Goal: Information Seeking & Learning: Check status

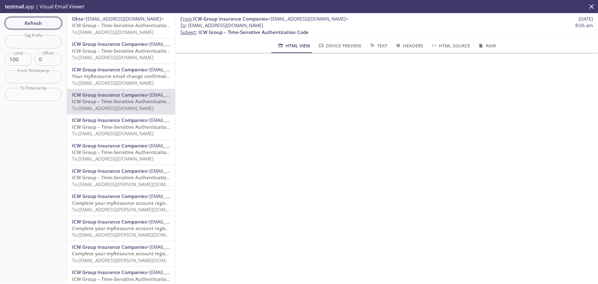
click at [35, 25] on span "Refresh" at bounding box center [33, 23] width 47 height 8
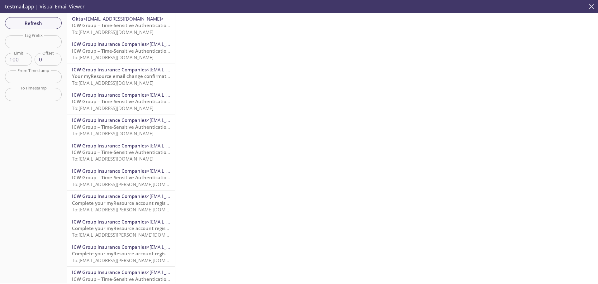
click at [590, 7] on icon "close" at bounding box center [591, 6] width 8 height 8
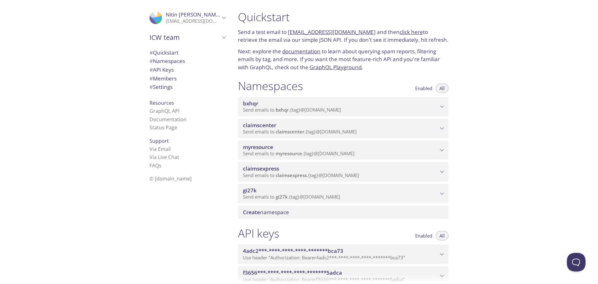
click at [347, 155] on span "Send emails to myresource . {tag} @[DOMAIN_NAME]" at bounding box center [298, 153] width 111 height 6
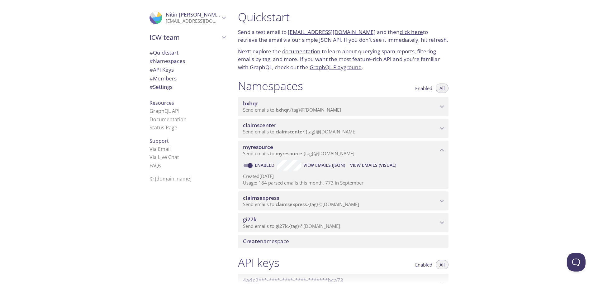
click at [372, 167] on span "View Emails (Visual)" at bounding box center [373, 164] width 46 height 7
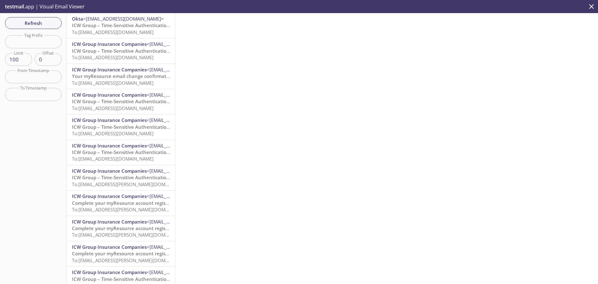
click at [125, 20] on span "<[EMAIL_ADDRESS][DOMAIN_NAME]>" at bounding box center [123, 19] width 81 height 6
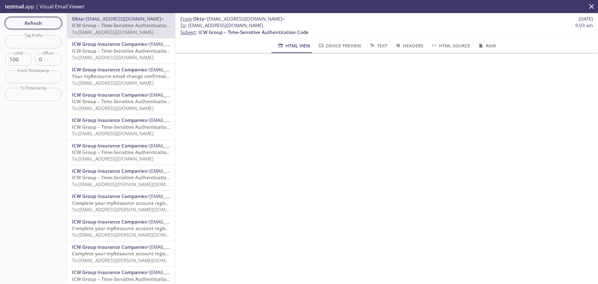
click at [31, 21] on span "Refresh" at bounding box center [33, 23] width 47 height 8
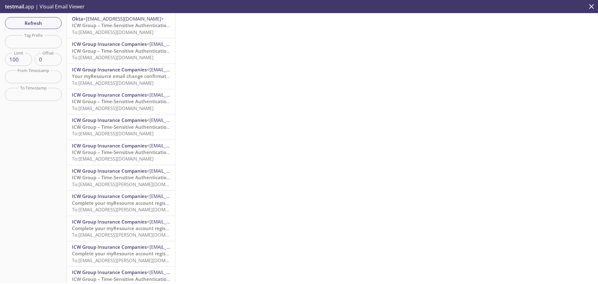
click at [105, 26] on span "ICW Group – Time-Sensitive Authentication Code" at bounding box center [127, 25] width 110 height 6
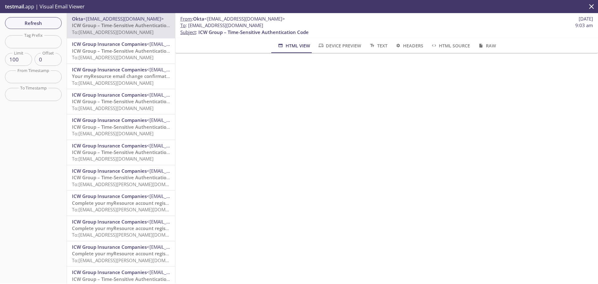
drag, startPoint x: 286, startPoint y: 25, endPoint x: 189, endPoint y: 28, distance: 96.9
click at [189, 28] on span "To : [EMAIL_ADDRESS][DOMAIN_NAME] 9:03 am" at bounding box center [386, 25] width 413 height 7
copy span "[EMAIL_ADDRESS][DOMAIN_NAME]"
click at [27, 26] on span "Refresh" at bounding box center [33, 23] width 47 height 8
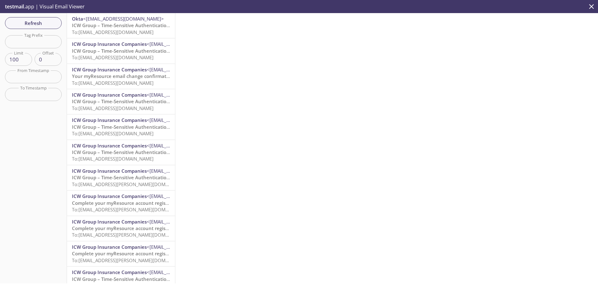
click at [109, 26] on span "ICW Group – Time-Sensitive Authentication Code" at bounding box center [127, 25] width 110 height 6
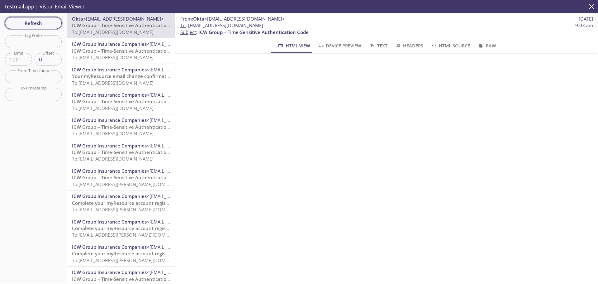
click at [38, 23] on span "Refresh" at bounding box center [33, 23] width 47 height 8
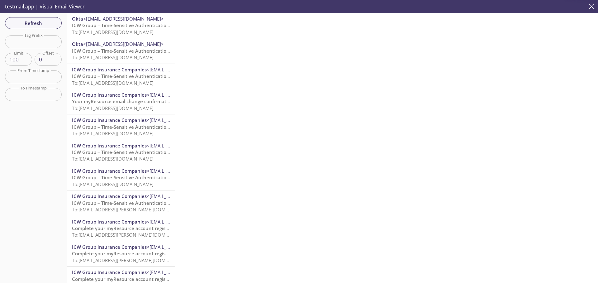
click at [110, 31] on span "To: [EMAIL_ADDRESS][DOMAIN_NAME]" at bounding box center [113, 32] width 82 height 6
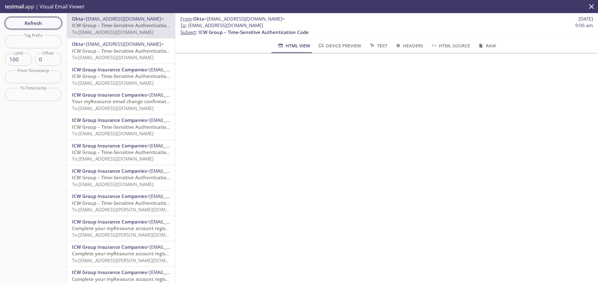
click at [50, 23] on span "Refresh" at bounding box center [33, 23] width 47 height 8
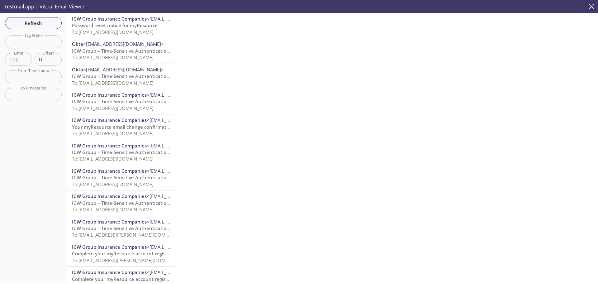
click at [128, 30] on span "To: [EMAIL_ADDRESS][DOMAIN_NAME]" at bounding box center [113, 32] width 82 height 6
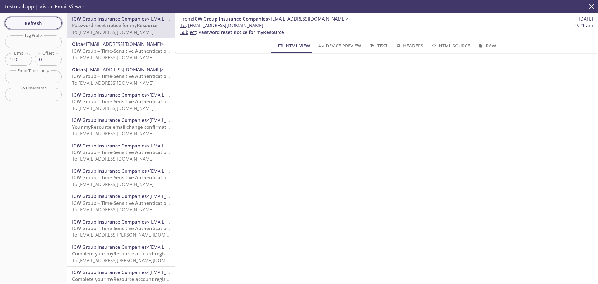
click at [45, 21] on span "Refresh" at bounding box center [33, 23] width 47 height 8
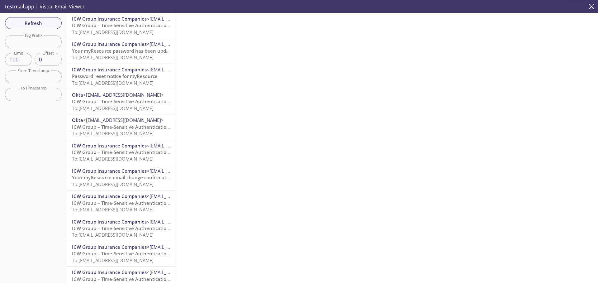
click at [112, 30] on span "To: [EMAIL_ADDRESS][DOMAIN_NAME]" at bounding box center [113, 32] width 82 height 6
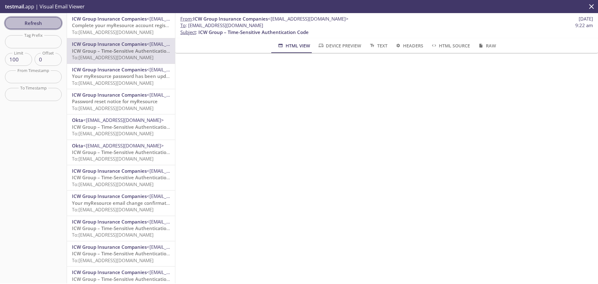
click at [38, 26] on span "Refresh" at bounding box center [33, 23] width 47 height 8
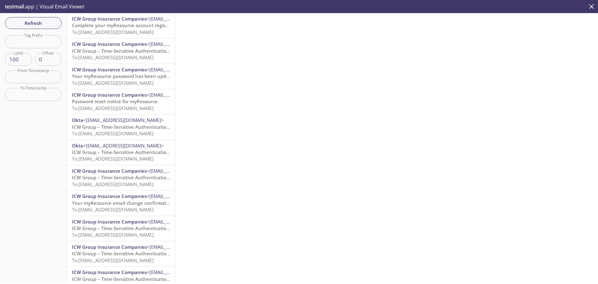
click at [106, 26] on span "Complete your myResource account registration" at bounding box center [126, 25] width 109 height 6
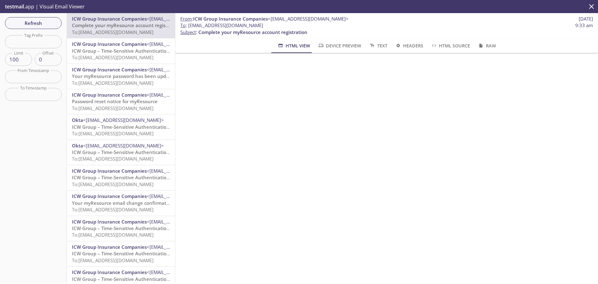
drag, startPoint x: 291, startPoint y: 25, endPoint x: 188, endPoint y: 27, distance: 102.8
click at [188, 27] on span "To : [EMAIL_ADDRESS][DOMAIN_NAME] 9:33 am" at bounding box center [386, 25] width 413 height 7
copy span "[EMAIL_ADDRESS][DOMAIN_NAME]"
click at [132, 59] on span "To: [EMAIL_ADDRESS][DOMAIN_NAME]" at bounding box center [113, 57] width 82 height 6
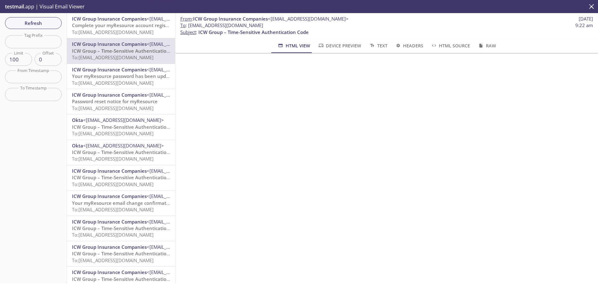
click at [123, 26] on span "Complete your myResource account registration" at bounding box center [126, 25] width 109 height 6
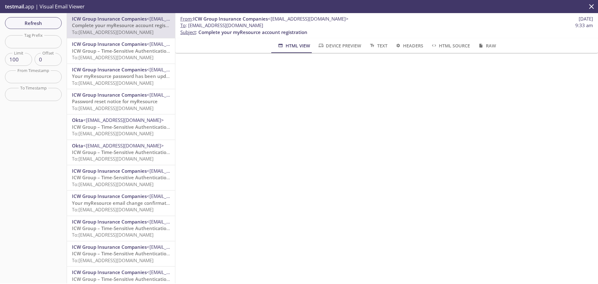
drag, startPoint x: 293, startPoint y: 26, endPoint x: 189, endPoint y: 26, distance: 104.0
click at [189, 26] on span "To : [EMAIL_ADDRESS][DOMAIN_NAME] 9:33 am" at bounding box center [386, 25] width 413 height 7
copy span "[EMAIL_ADDRESS][DOMAIN_NAME]"
click at [46, 27] on span "Refresh" at bounding box center [33, 23] width 47 height 8
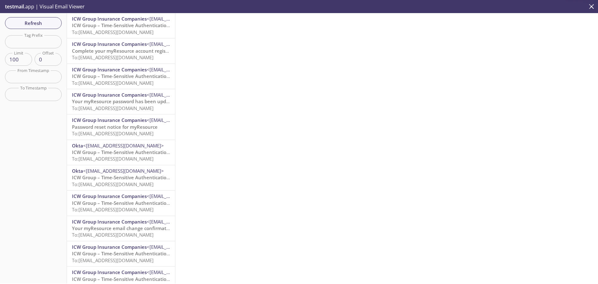
click at [112, 30] on span "To: [EMAIL_ADDRESS][DOMAIN_NAME]" at bounding box center [113, 32] width 82 height 6
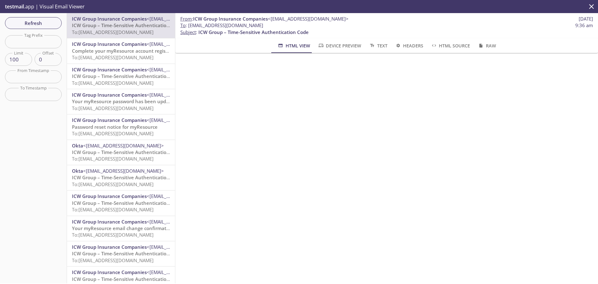
drag, startPoint x: 291, startPoint y: 25, endPoint x: 190, endPoint y: 26, distance: 101.5
click at [190, 26] on span "To : [EMAIL_ADDRESS][DOMAIN_NAME] 9:36 am" at bounding box center [386, 25] width 413 height 7
copy span "[EMAIL_ADDRESS][DOMAIN_NAME]"
